Goal: Task Accomplishment & Management: Complete application form

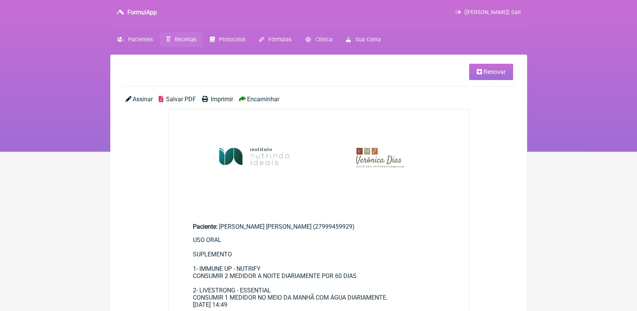
click at [183, 38] on span "Receitas" at bounding box center [186, 39] width 22 height 6
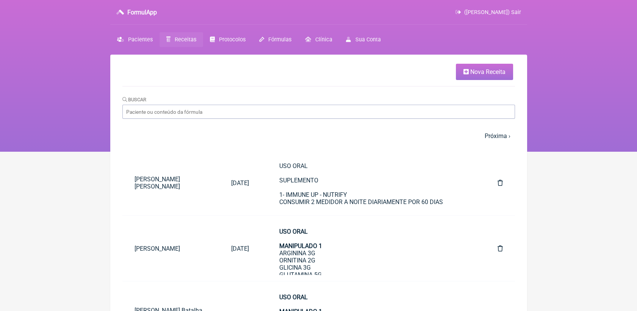
click at [484, 68] on span "Nova Receita" at bounding box center [487, 71] width 35 height 7
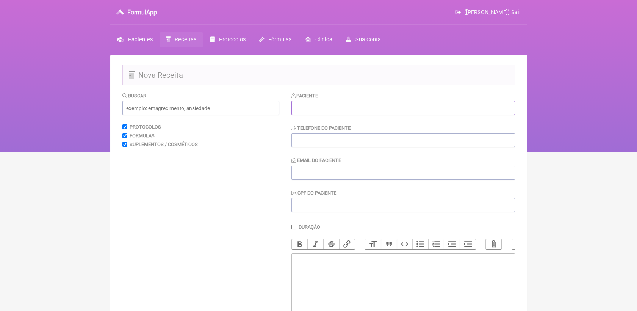
click at [362, 114] on input "text" at bounding box center [402, 108] width 223 height 14
paste input "[PERSON_NAME]"
type input "[PERSON_NAME]"
click at [355, 138] on input "tel" at bounding box center [402, 140] width 223 height 14
paste input "21997442703"
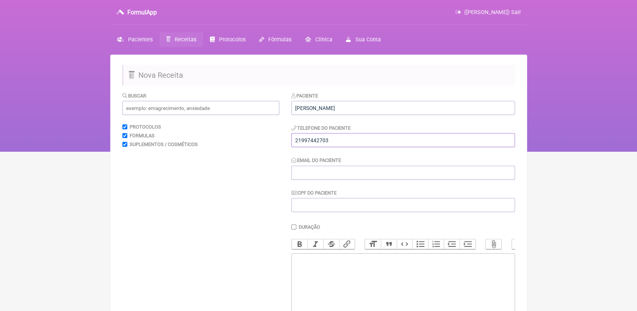
type input "21997442703"
click at [337, 174] on input "Email do Paciente" at bounding box center [402, 173] width 223 height 14
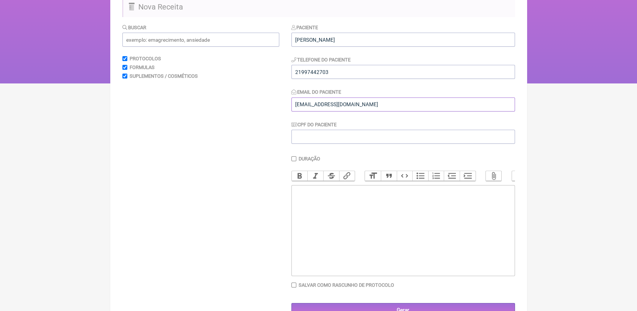
scroll to position [84, 0]
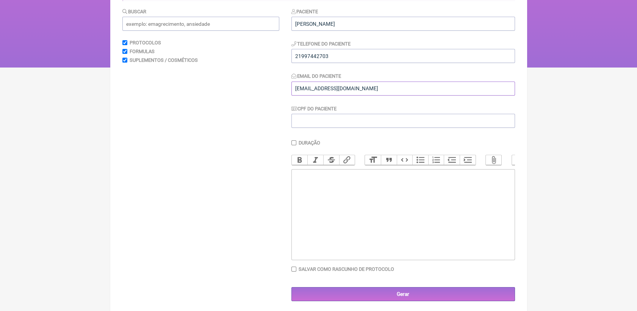
type input "[EMAIL_ADDRESS][DOMAIN_NAME]"
click at [344, 217] on trix-editor at bounding box center [402, 214] width 223 height 91
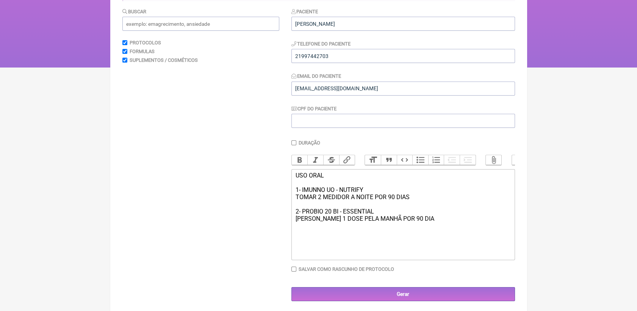
type trix-editor "<div>USO ORAL<br><br>1- IMUNNO UO - NUTRIFY<br>TOMAR 2 MEDIDOR A NOITE POR 90 D…"
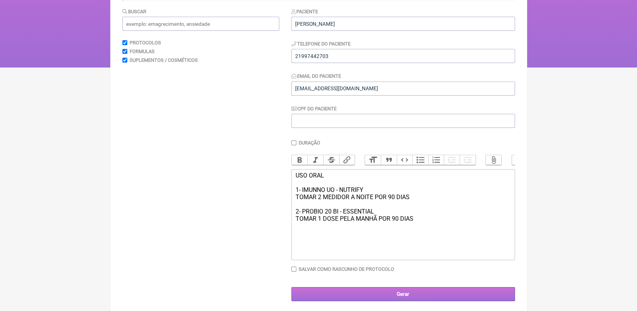
click at [386, 298] on input "Gerar" at bounding box center [402, 294] width 223 height 14
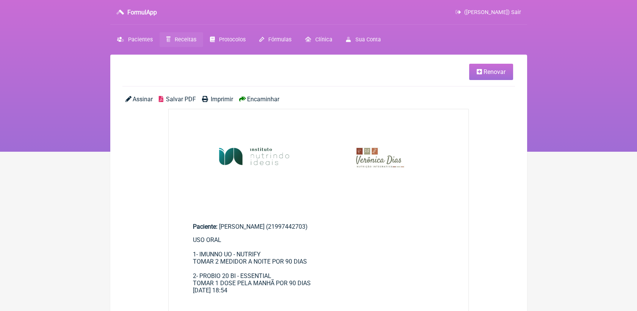
click at [179, 98] on span "Salvar PDF" at bounding box center [181, 98] width 30 height 7
click at [484, 156] on main "Renovar Assinar Salvar PDF Imprimir Encaminhar Paciente: [PERSON_NAME] (2199744…" at bounding box center [318, 300] width 417 height 491
click at [486, 77] on link "Renovar" at bounding box center [491, 72] width 44 height 16
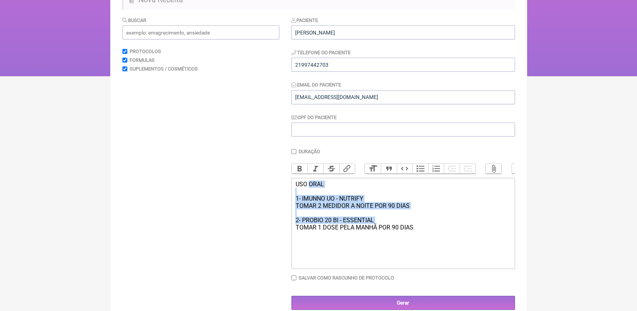
scroll to position [95, 0]
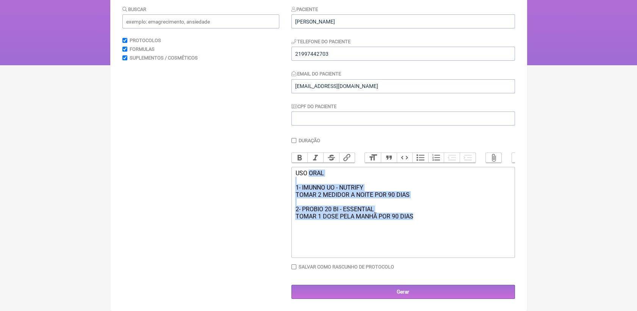
drag, startPoint x: 309, startPoint y: 268, endPoint x: 428, endPoint y: 234, distance: 123.6
click at [428, 234] on trix-editor "USO ORAL 1- IMUNNO UO - NUTRIFY TOMAR 2 MEDIDOR A NOITE POR 90 DIAS 2- PROBIO 2…" at bounding box center [402, 212] width 223 height 91
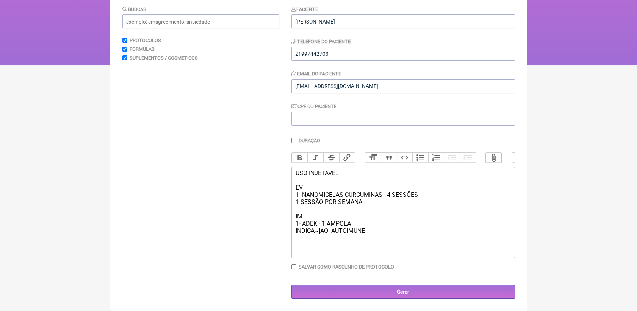
click at [320, 233] on div "USO INJETÁVEL EV 1- NANOMICELAS CURCUMINAS - 4 SESSÕES 1 SESSÃO POR SEMANA IM 1…" at bounding box center [402, 201] width 215 height 65
type trix-editor "<div>USO INJETÁVEL<br><br>EV<br>1- NANOMICELAS CURCUMINAS - 4 SESSÕES<br>1 SESS…"
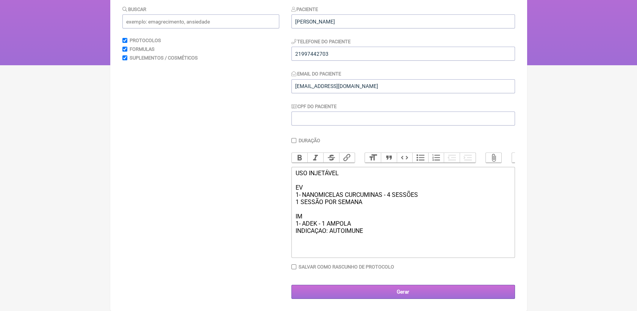
click at [378, 289] on input "Gerar" at bounding box center [402, 291] width 223 height 14
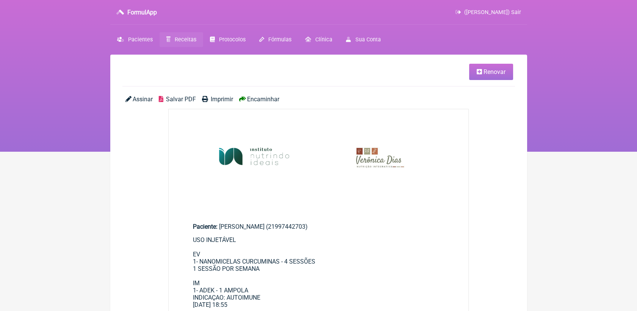
click at [176, 95] on main "Renovar Assinar Salvar PDF Imprimir Encaminhar Paciente: [PERSON_NAME] (2199744…" at bounding box center [318, 307] width 417 height 505
click at [179, 98] on span "Salvar PDF" at bounding box center [181, 98] width 30 height 7
